Goal: Check status

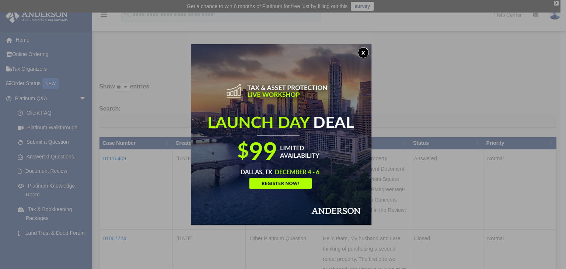
click at [365, 53] on button "x" at bounding box center [363, 52] width 11 height 11
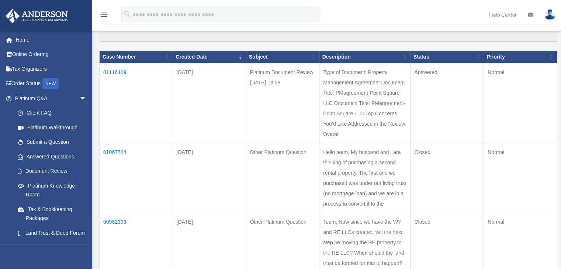
scroll to position [74, 0]
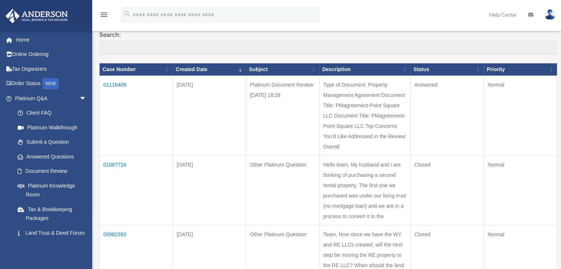
drag, startPoint x: 267, startPoint y: 83, endPoint x: 294, endPoint y: 83, distance: 27.3
click at [294, 83] on td "Platinum Document Review [DATE] 18:28" at bounding box center [282, 116] width 73 height 80
click at [119, 83] on td "01116409" at bounding box center [136, 116] width 73 height 80
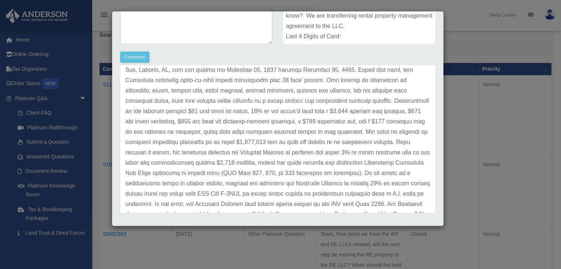
scroll to position [148, 0]
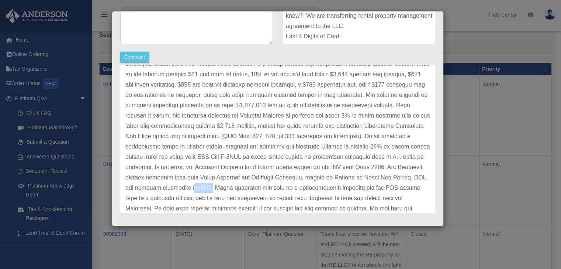
drag, startPoint x: 175, startPoint y: 196, endPoint x: 157, endPoint y: 196, distance: 18.1
click at [157, 196] on p at bounding box center [277, 90] width 304 height 268
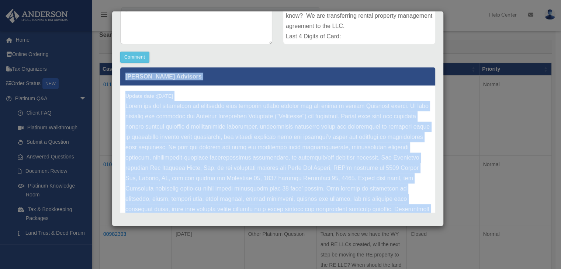
scroll to position [0, 0]
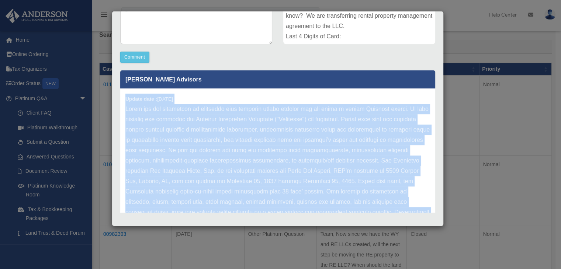
drag, startPoint x: 286, startPoint y: 193, endPoint x: 124, endPoint y: 97, distance: 188.4
click at [124, 97] on div "Update date : [DATE]" at bounding box center [277, 237] width 315 height 299
copy div "Loremi dolo : 73-64-8034 Sitam con adi elitseddoe te incididun utla etdolore ma…"
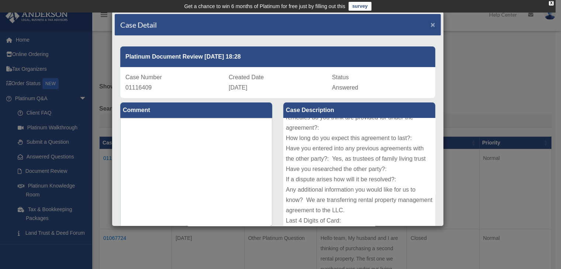
click at [430, 25] on span "×" at bounding box center [432, 24] width 5 height 8
